Goal: Information Seeking & Learning: Check status

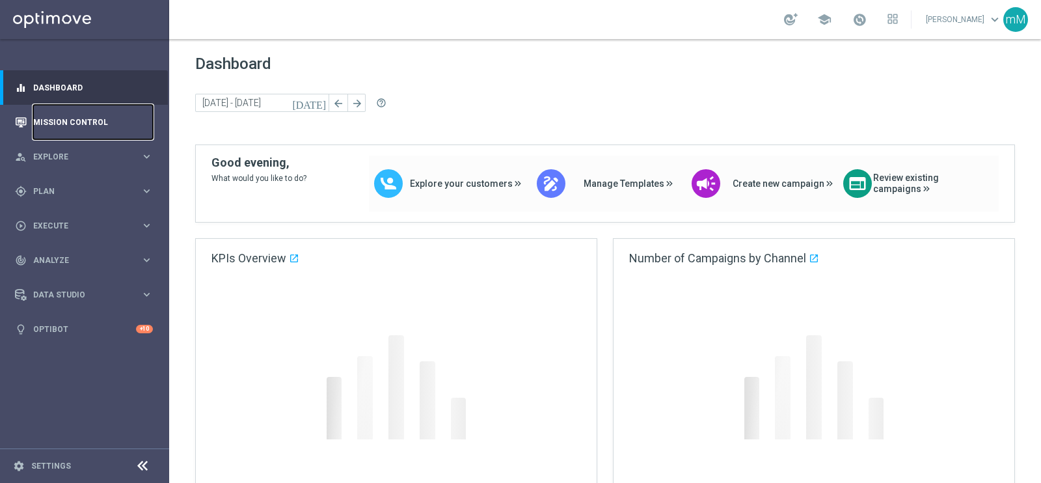
click at [91, 122] on link "Mission Control" at bounding box center [93, 122] width 120 height 34
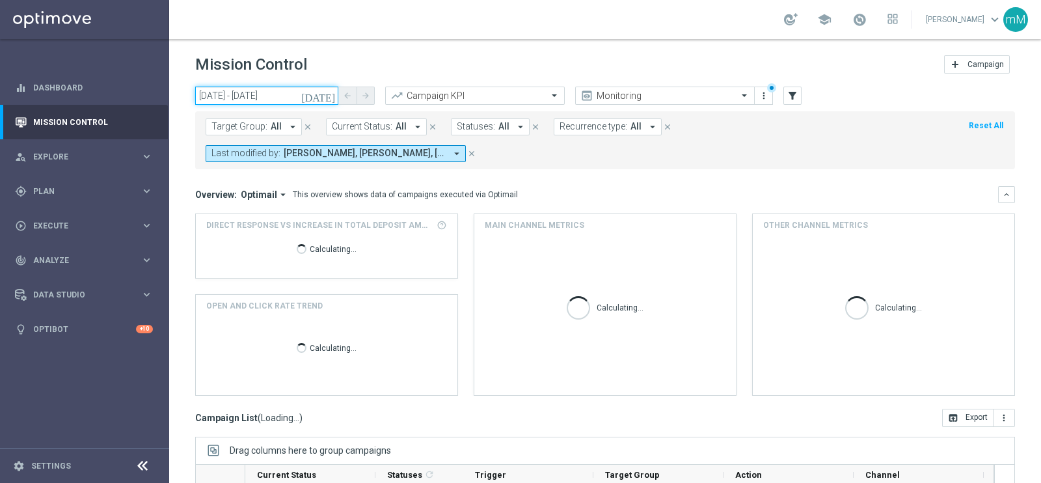
click at [266, 94] on input "[DATE] - [DATE]" at bounding box center [266, 96] width 143 height 18
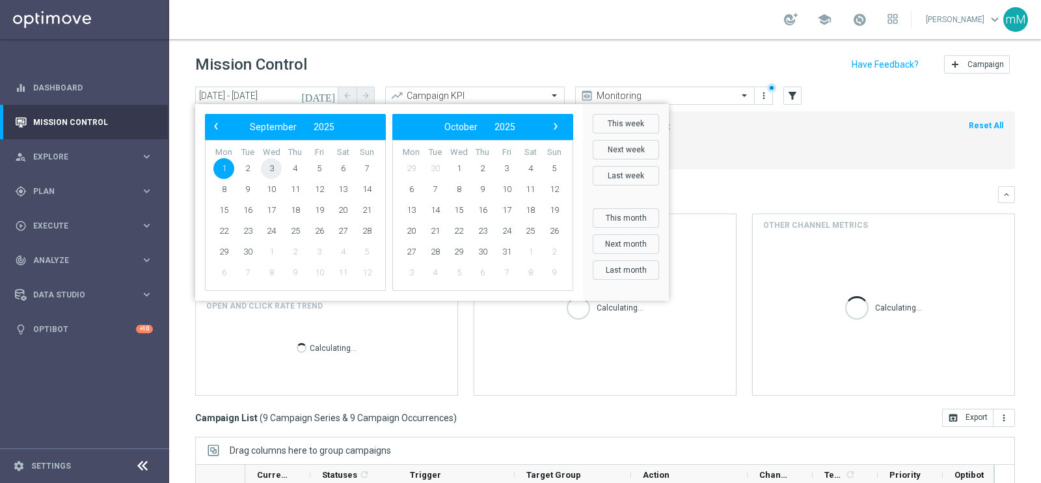
click at [267, 165] on span "3" at bounding box center [271, 168] width 21 height 21
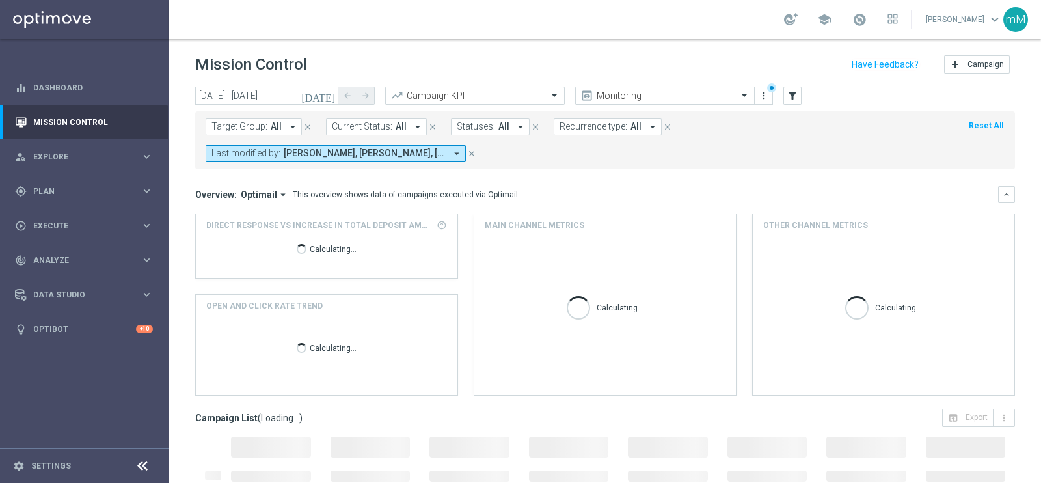
type input "[DATE] - [DATE]"
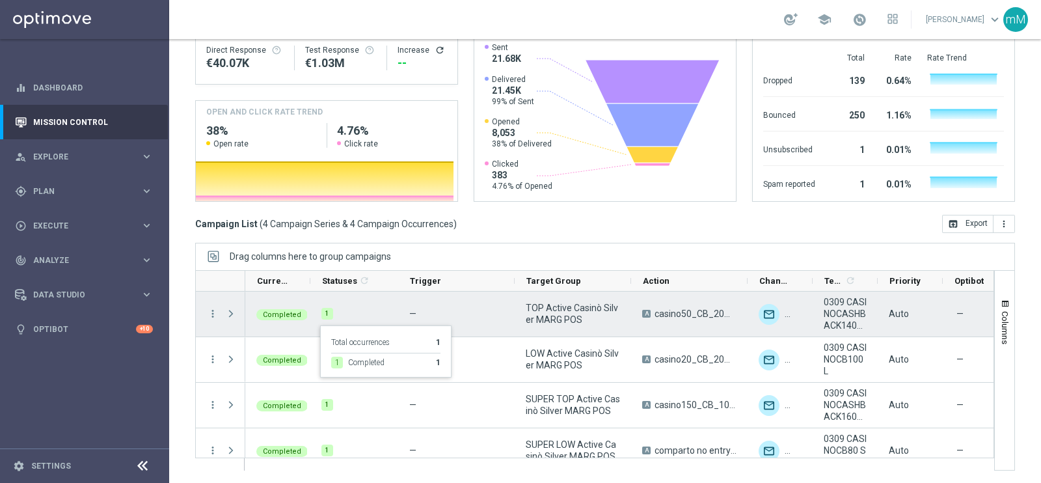
scroll to position [16, 0]
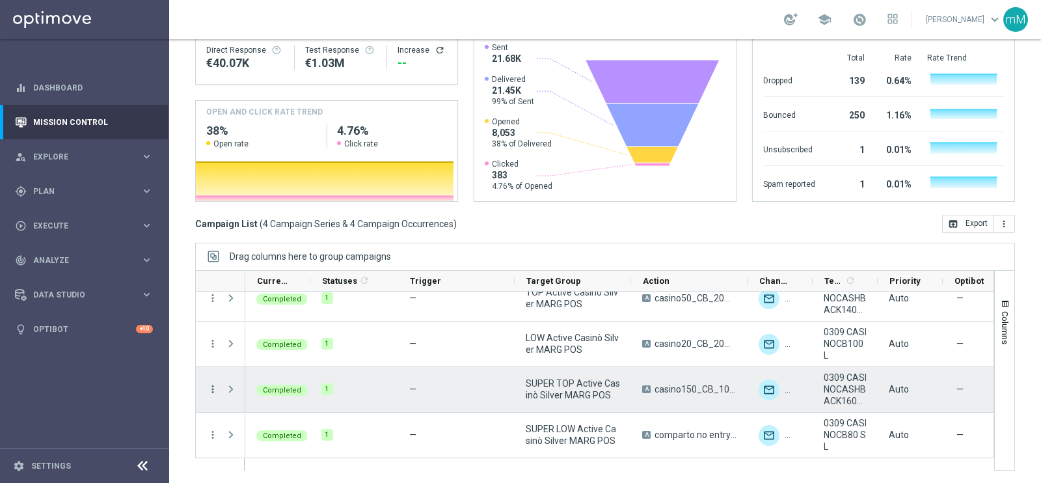
click at [211, 384] on icon "more_vert" at bounding box center [213, 389] width 12 height 12
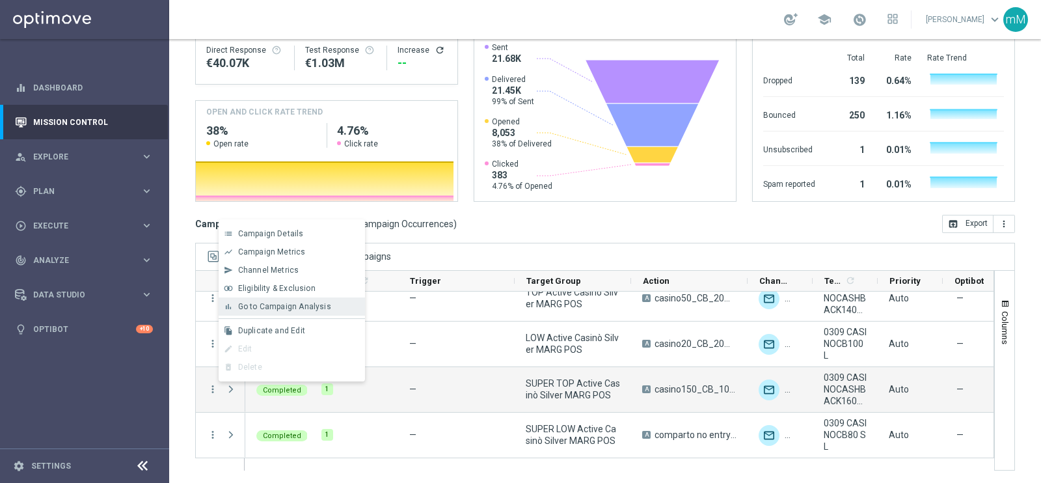
click at [302, 310] on span "Go to Campaign Analysis" at bounding box center [284, 306] width 93 height 9
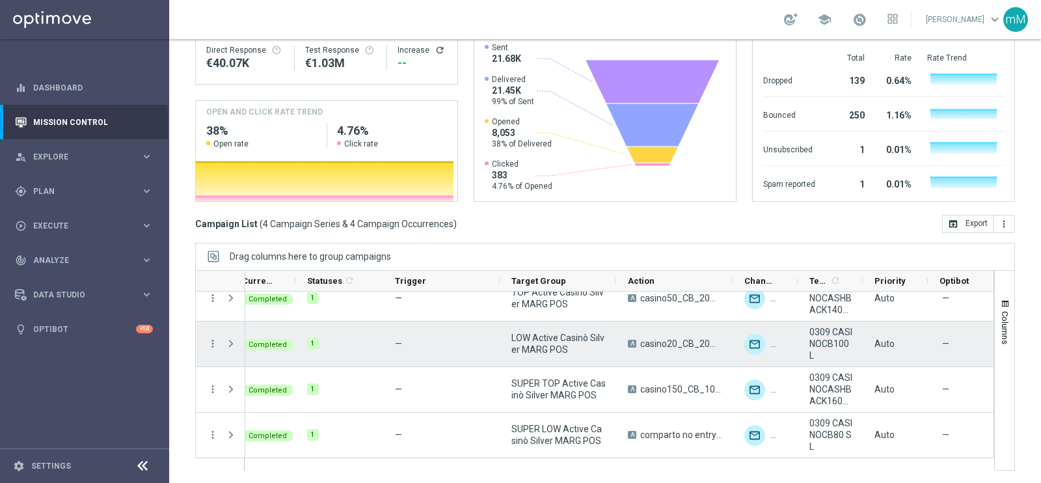
scroll to position [0, 0]
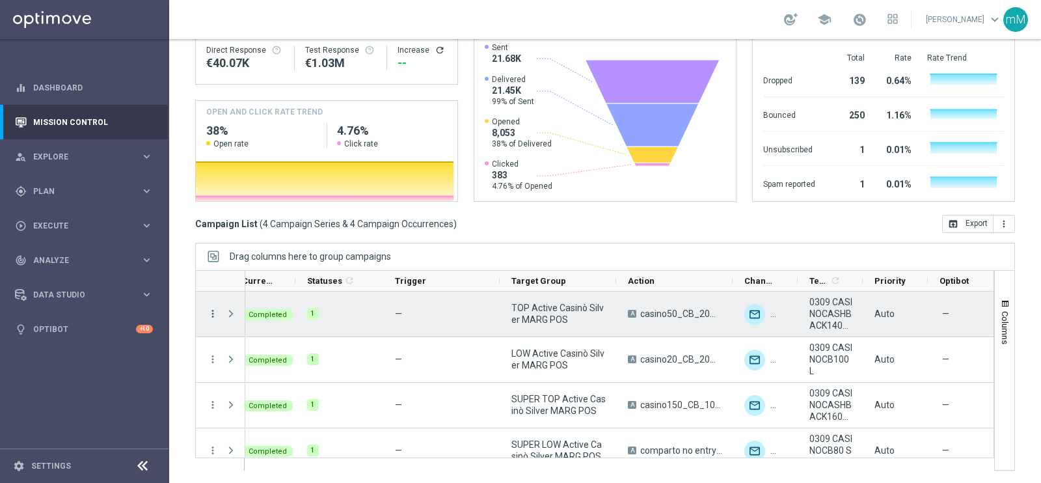
click at [212, 313] on icon "more_vert" at bounding box center [213, 314] width 12 height 12
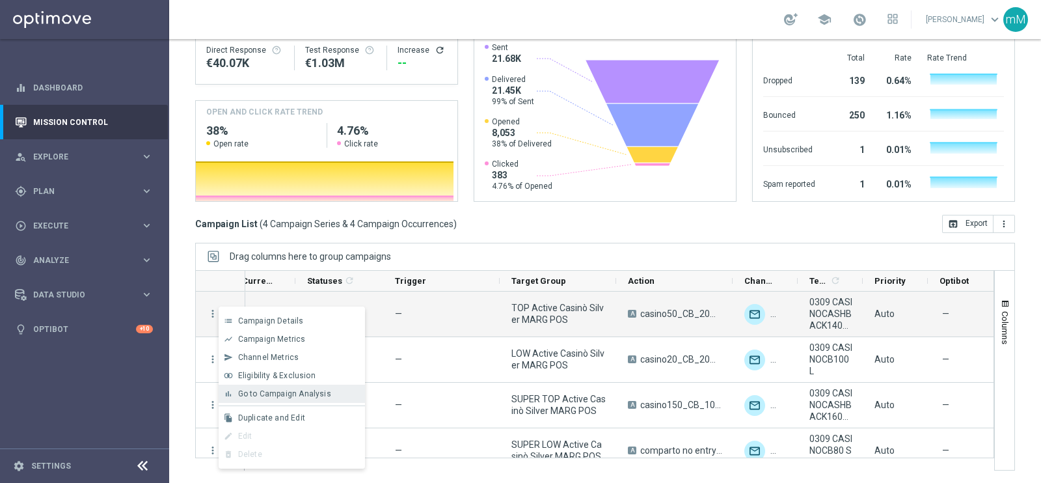
click at [263, 389] on span "Go to Campaign Analysis" at bounding box center [284, 393] width 93 height 9
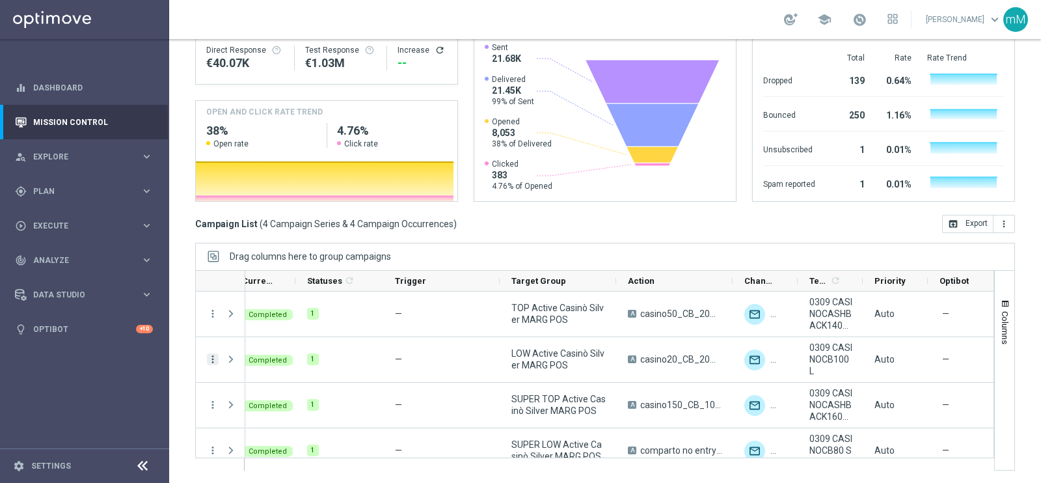
click at [213, 355] on div "more_vert" at bounding box center [207, 359] width 23 height 45
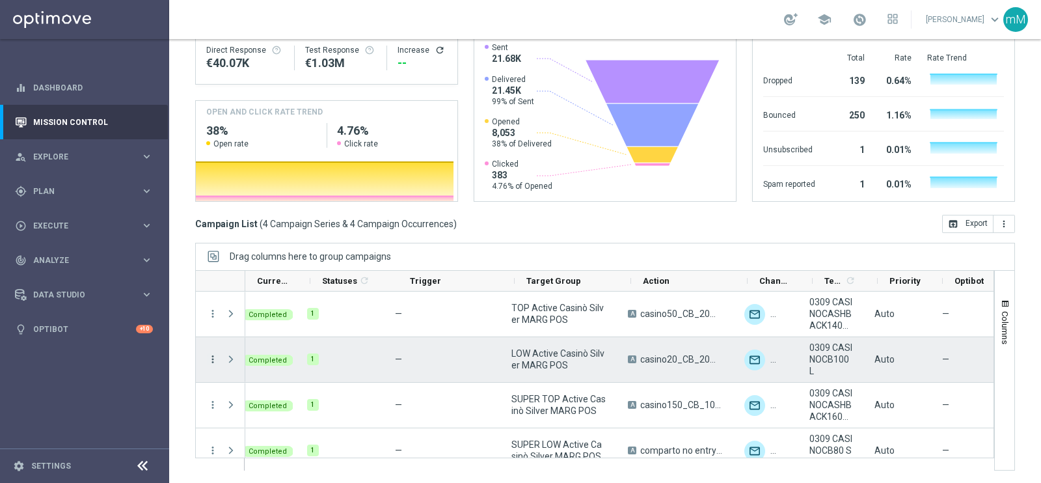
scroll to position [16, 0]
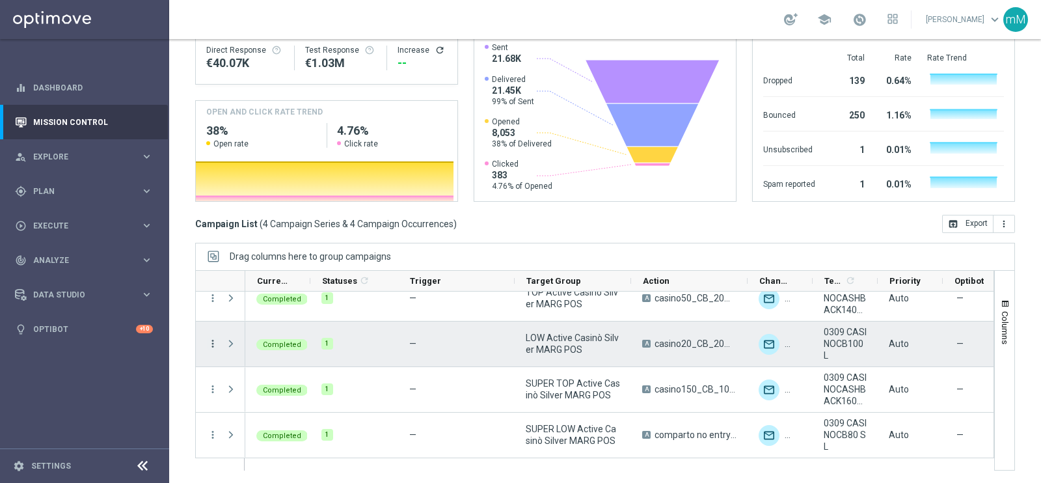
click at [207, 341] on icon "more_vert" at bounding box center [213, 344] width 12 height 12
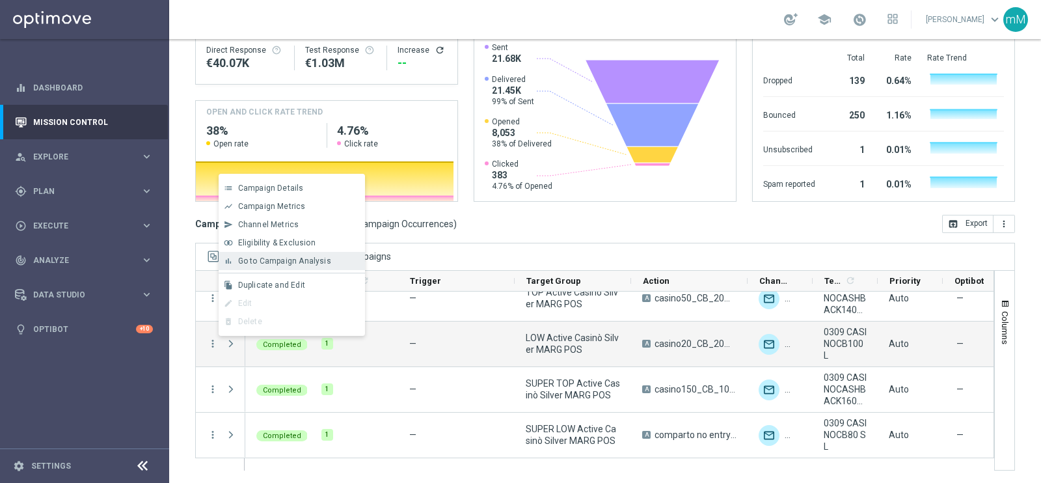
click at [317, 265] on div "bar_chart Go to Campaign Analysis" at bounding box center [292, 261] width 146 height 18
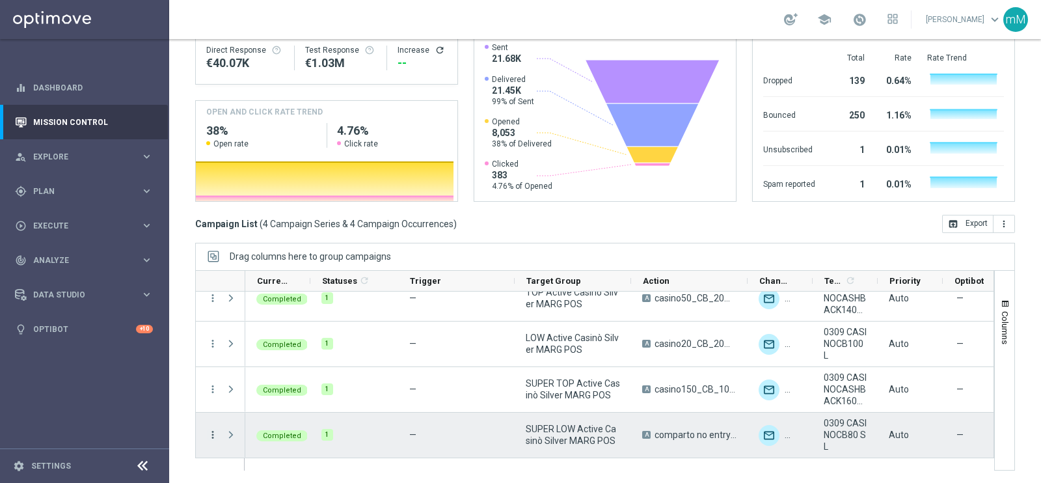
click at [213, 430] on icon "more_vert" at bounding box center [213, 435] width 12 height 12
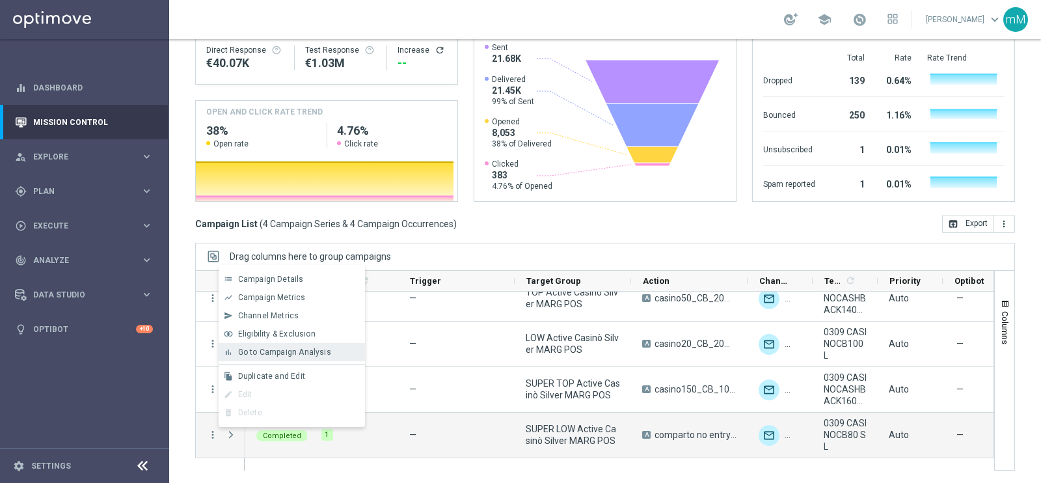
click at [312, 349] on span "Go to Campaign Analysis" at bounding box center [284, 351] width 93 height 9
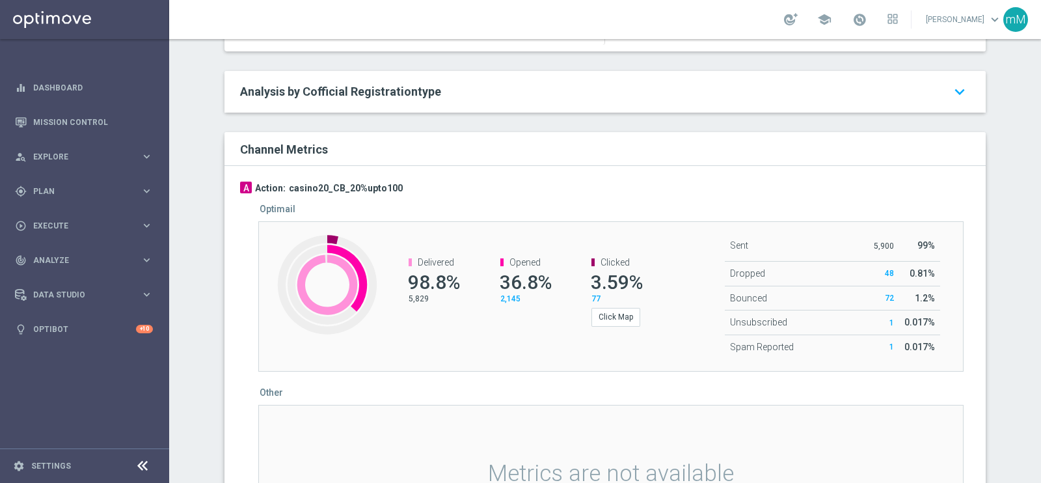
scroll to position [706, 0]
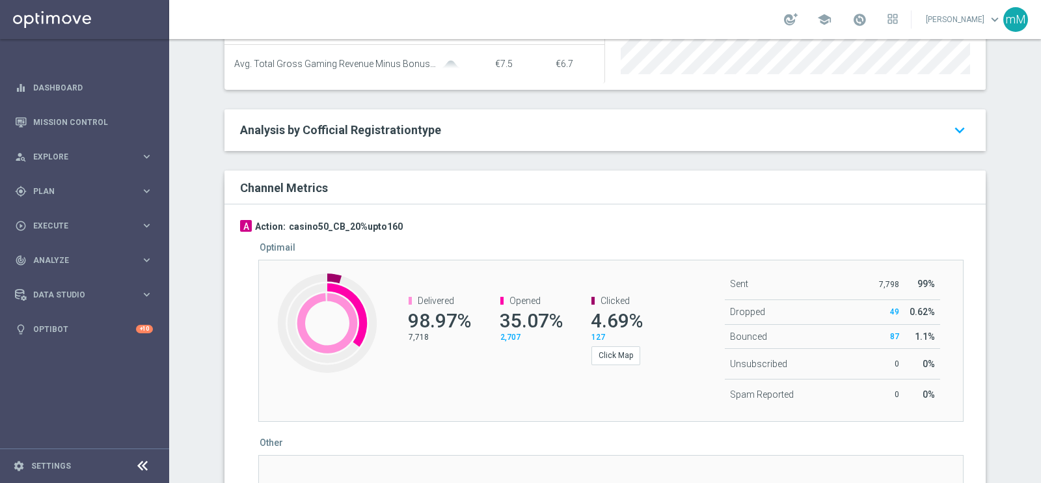
scroll to position [668, 0]
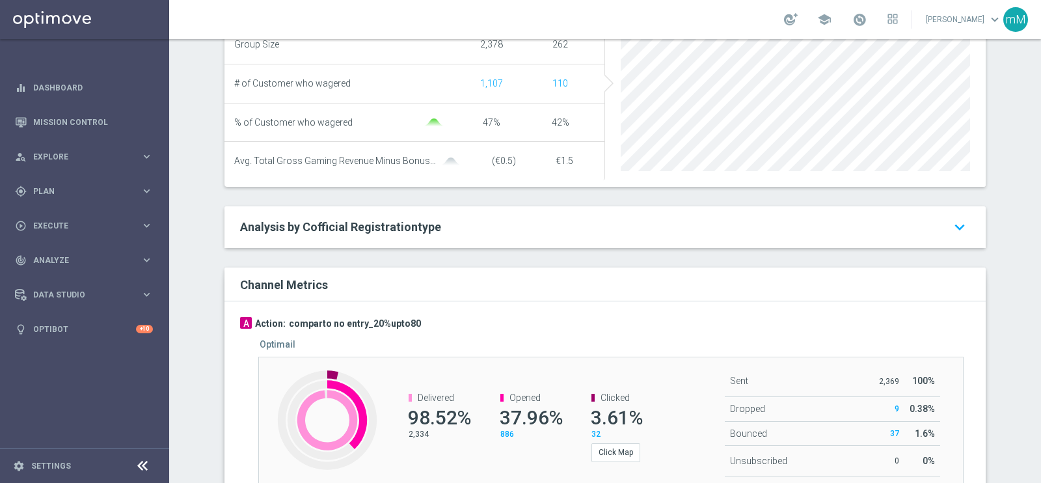
scroll to position [572, 0]
